Goal: Use online tool/utility: Use online tool/utility

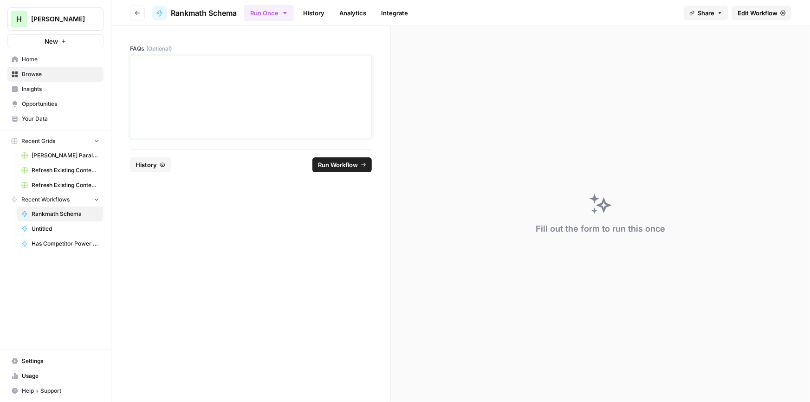
click at [189, 95] on div at bounding box center [251, 97] width 230 height 74
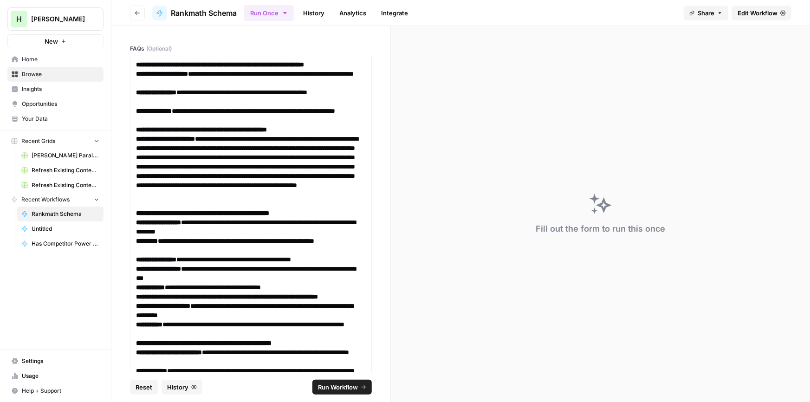
click at [343, 385] on span "Run Workflow" at bounding box center [338, 386] width 40 height 9
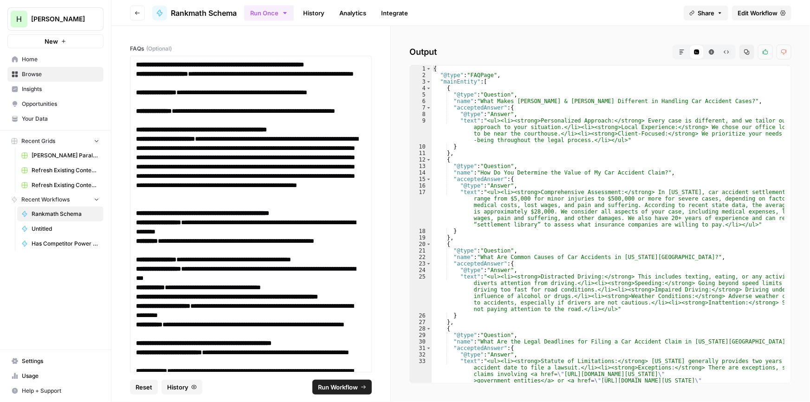
click at [744, 50] on icon "button" at bounding box center [747, 52] width 6 height 6
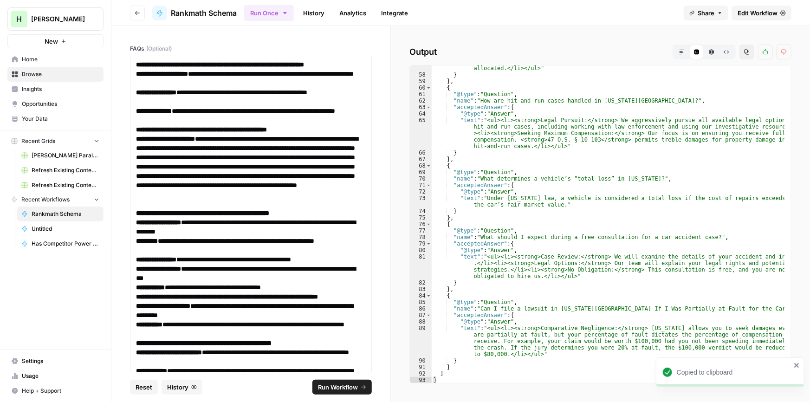
scroll to position [539, 0]
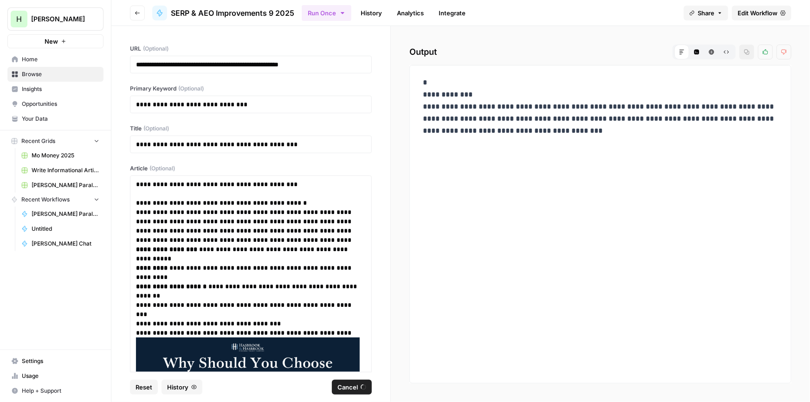
scroll to position [5427, 0]
